Goal: Navigation & Orientation: Find specific page/section

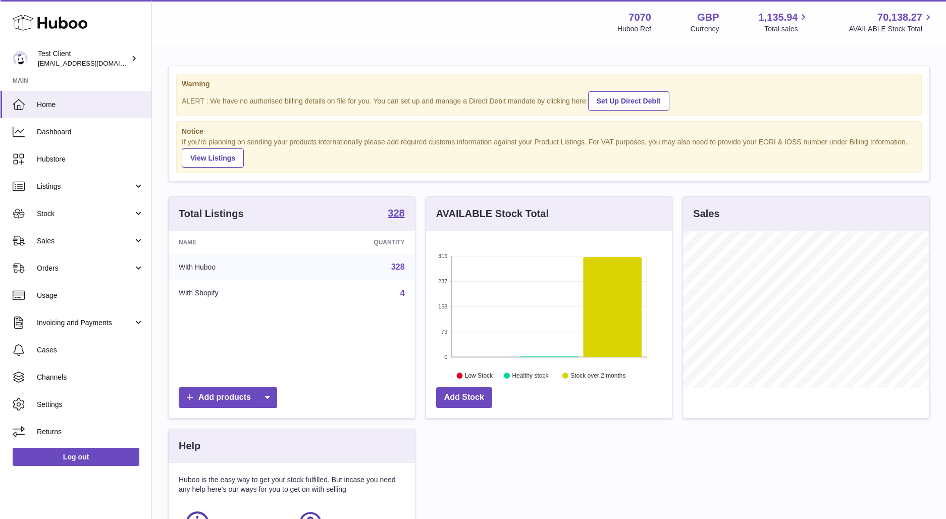
scroll to position [504800, 504711]
click at [47, 131] on span "Dashboard" at bounding box center [89, 132] width 107 height 10
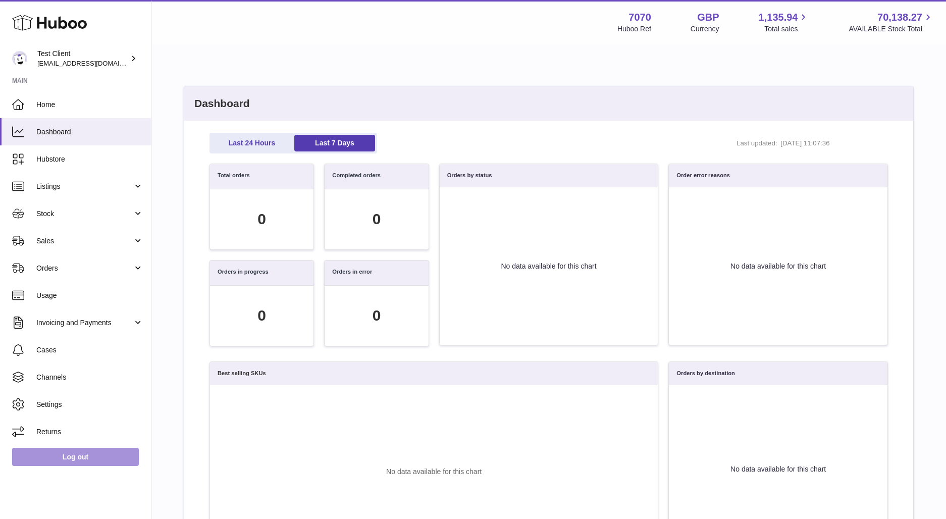
click at [82, 457] on link "Log out" at bounding box center [75, 457] width 127 height 18
